Goal: Task Accomplishment & Management: Complete application form

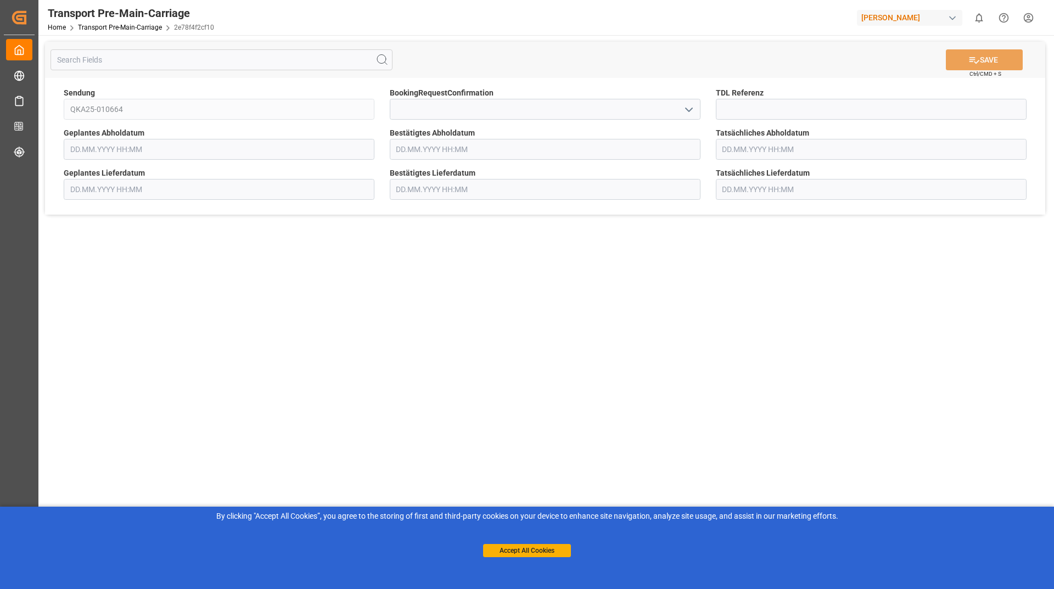
type input "[DATE] 00:00"
click at [687, 110] on icon "open menu" at bounding box center [688, 109] width 13 height 13
drag, startPoint x: 506, startPoint y: 141, endPoint x: 514, endPoint y: 138, distance: 8.2
click at [507, 140] on div "Yes" at bounding box center [545, 133] width 310 height 25
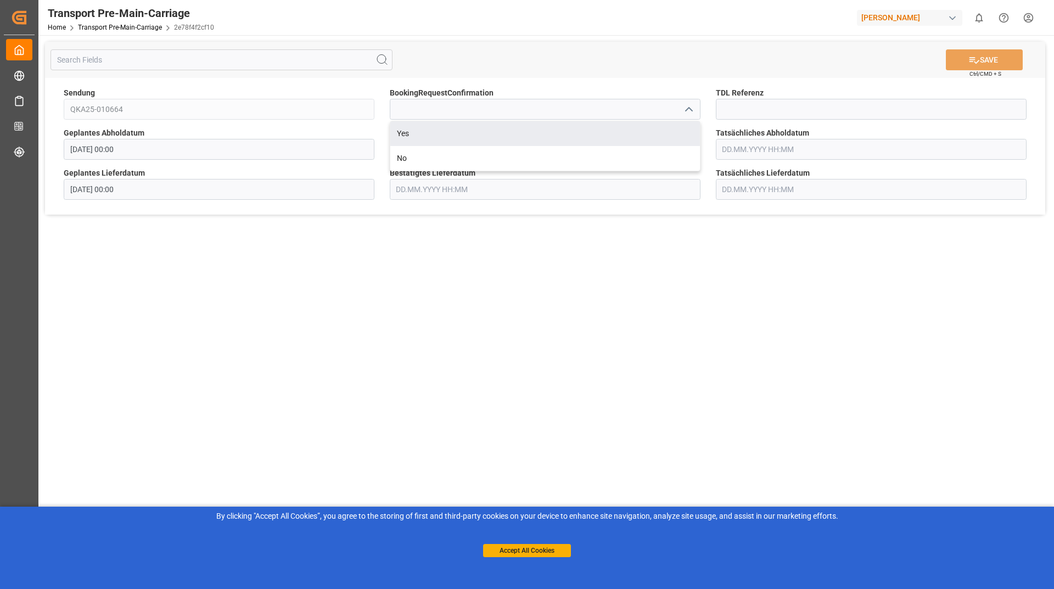
type input "Yes"
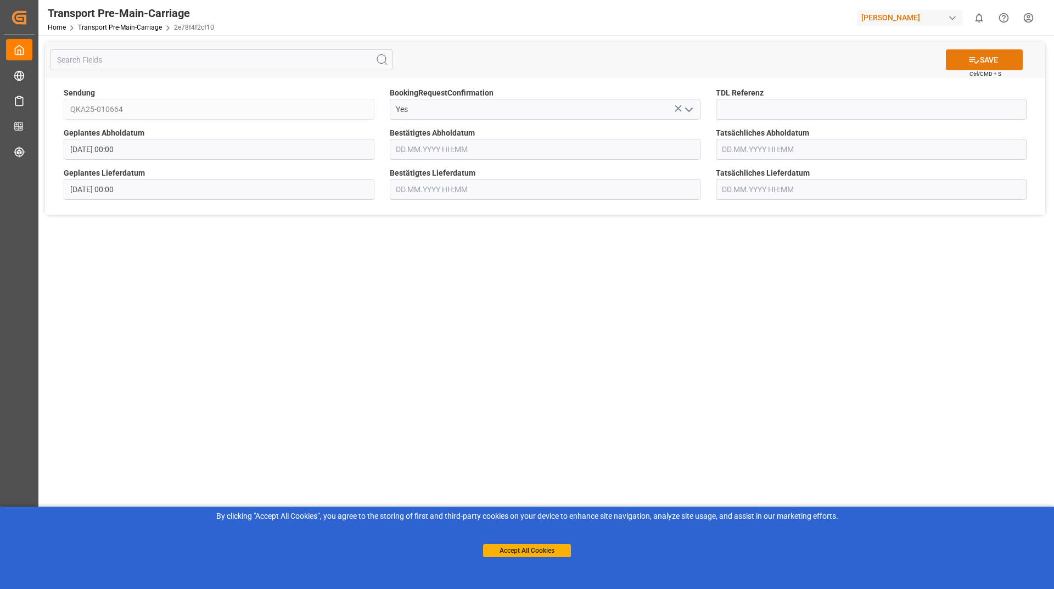
click at [962, 64] on button "SAVE" at bounding box center [984, 59] width 77 height 21
type input "[DATE] 00:00"
